Goal: Transaction & Acquisition: Obtain resource

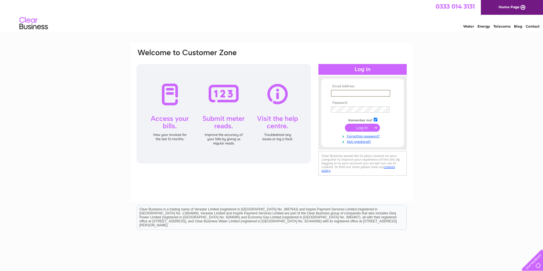
click at [344, 92] on input "text" at bounding box center [360, 93] width 59 height 7
type input "accountspayable@trad.co.uk"
click at [345, 124] on input "submit" at bounding box center [362, 128] width 35 height 8
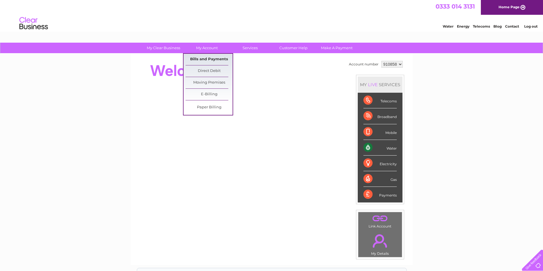
click at [213, 57] on link "Bills and Payments" at bounding box center [208, 59] width 47 height 11
click at [210, 62] on link "Bills and Payments" at bounding box center [208, 59] width 47 height 11
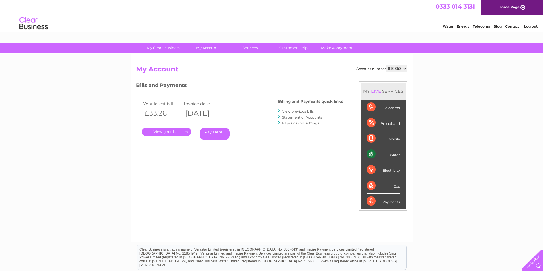
click at [168, 132] on link "." at bounding box center [167, 132] width 50 height 8
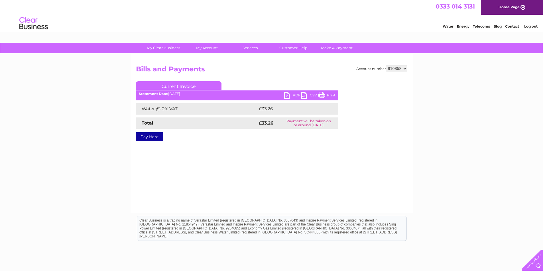
click at [291, 94] on link "PDF" at bounding box center [292, 96] width 17 height 8
click at [534, 26] on link "Log out" at bounding box center [530, 26] width 13 height 4
